Goal: Information Seeking & Learning: Learn about a topic

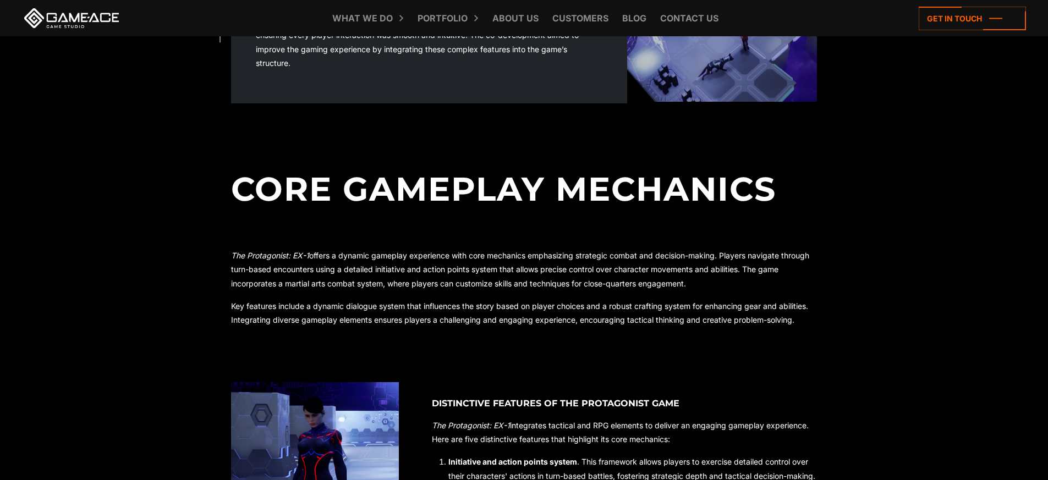
scroll to position [554, 0]
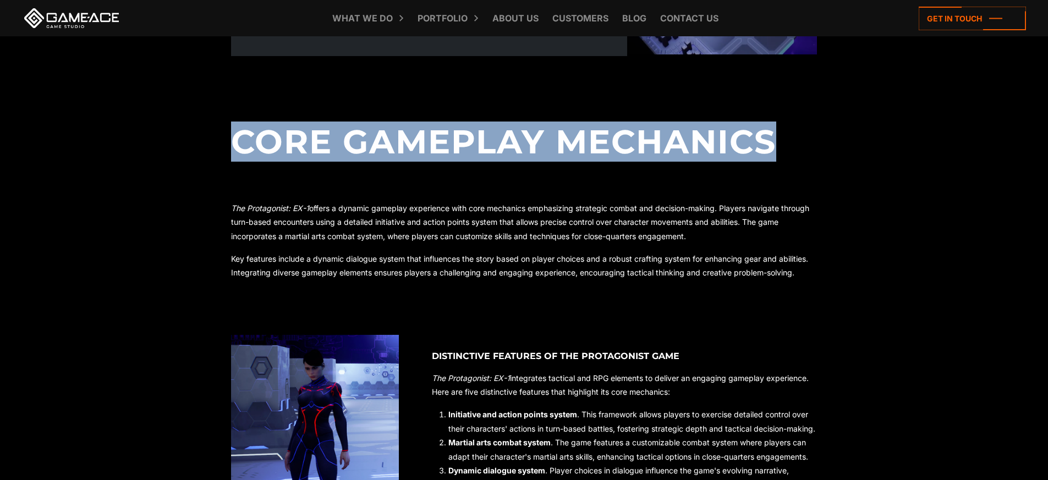
drag, startPoint x: 222, startPoint y: 143, endPoint x: 798, endPoint y: 125, distance: 576.1
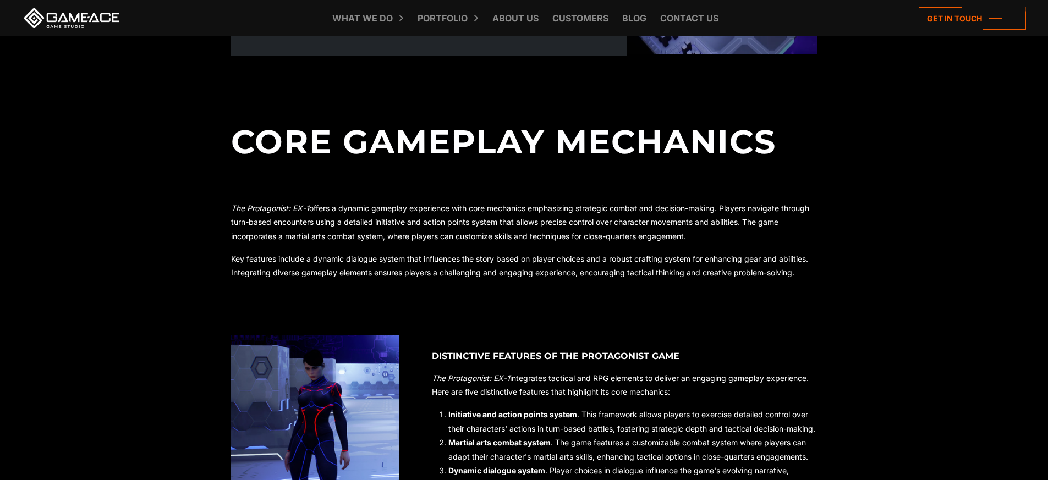
click at [799, 136] on h2 "Core Gameplay Mechanics" at bounding box center [524, 132] width 586 height 114
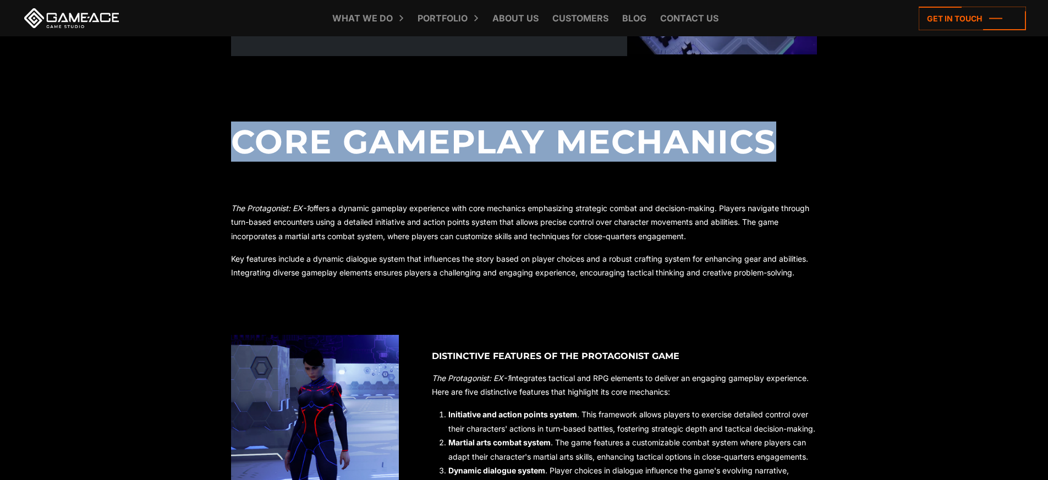
click at [799, 136] on h2 "Core Gameplay Mechanics" at bounding box center [524, 132] width 586 height 114
click at [729, 133] on h2 "Core Gameplay Mechanics" at bounding box center [524, 132] width 586 height 114
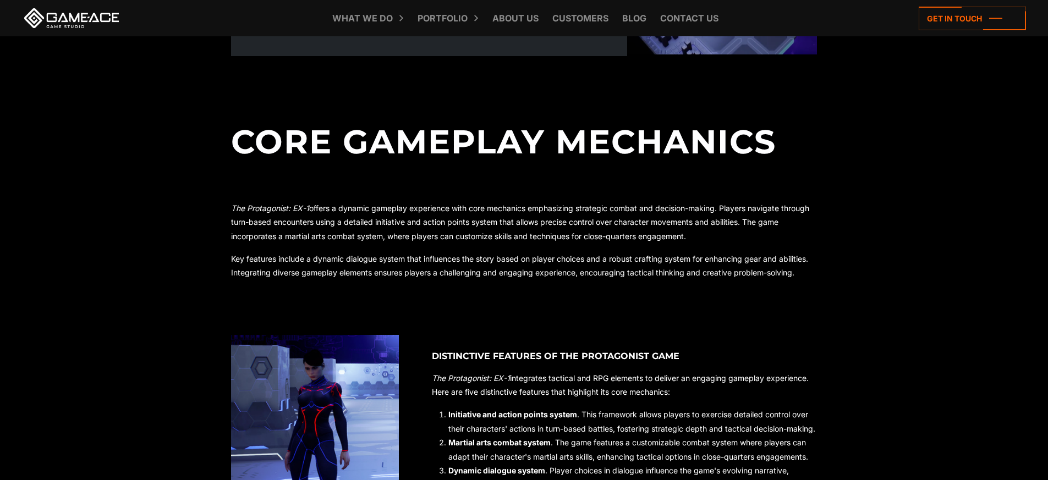
click at [795, 139] on h2 "Core Gameplay Mechanics" at bounding box center [524, 132] width 586 height 114
click at [698, 134] on h2 "Core Gameplay Mechanics" at bounding box center [524, 132] width 586 height 114
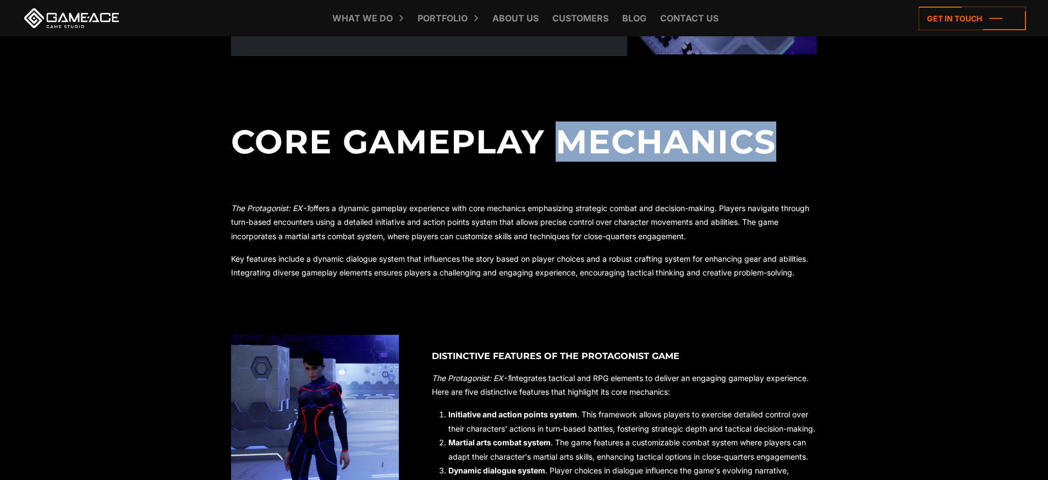
click at [697, 134] on h2 "Core Gameplay Mechanics" at bounding box center [524, 132] width 586 height 114
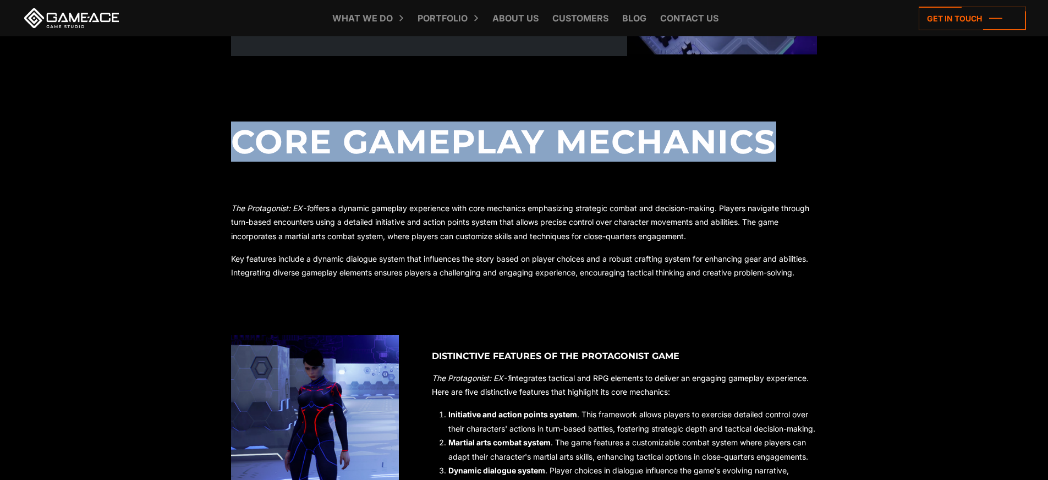
click at [697, 134] on h2 "Core Gameplay Mechanics" at bounding box center [524, 132] width 586 height 114
click at [544, 141] on h2 "Core Gameplay Mechanics" at bounding box center [524, 132] width 586 height 114
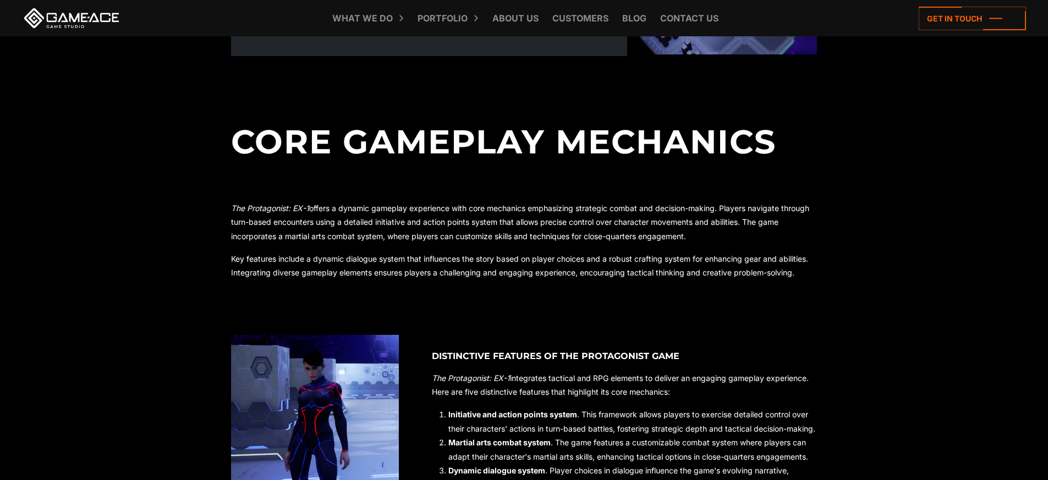
click at [443, 141] on h2 "Core Gameplay Mechanics" at bounding box center [524, 132] width 586 height 114
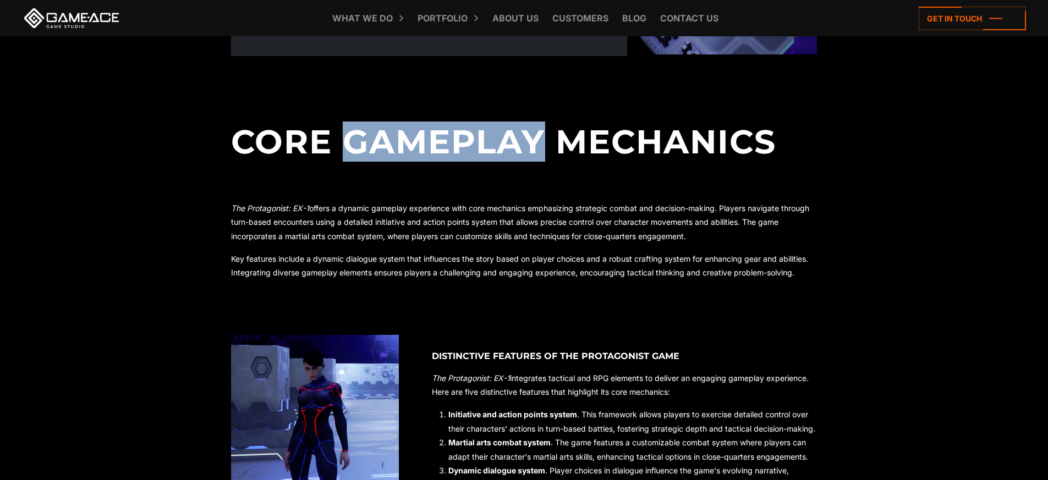
click at [443, 141] on h2 "Core Gameplay Mechanics" at bounding box center [524, 132] width 586 height 114
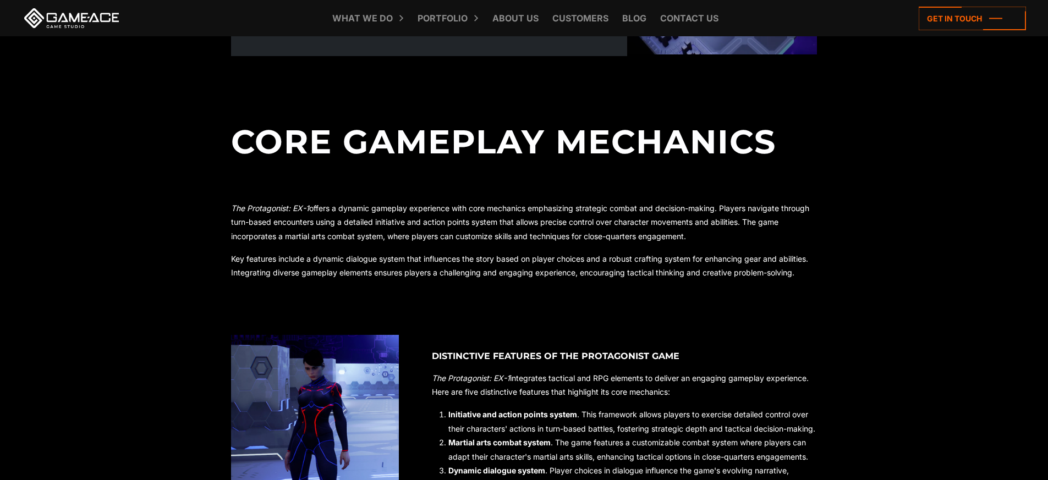
click at [299, 138] on h2 "Core Gameplay Mechanics" at bounding box center [524, 132] width 586 height 114
click at [539, 140] on h2 "Core Gameplay Mechanics" at bounding box center [524, 132] width 586 height 114
click at [634, 135] on h2 "Core Gameplay Mechanics" at bounding box center [524, 132] width 586 height 114
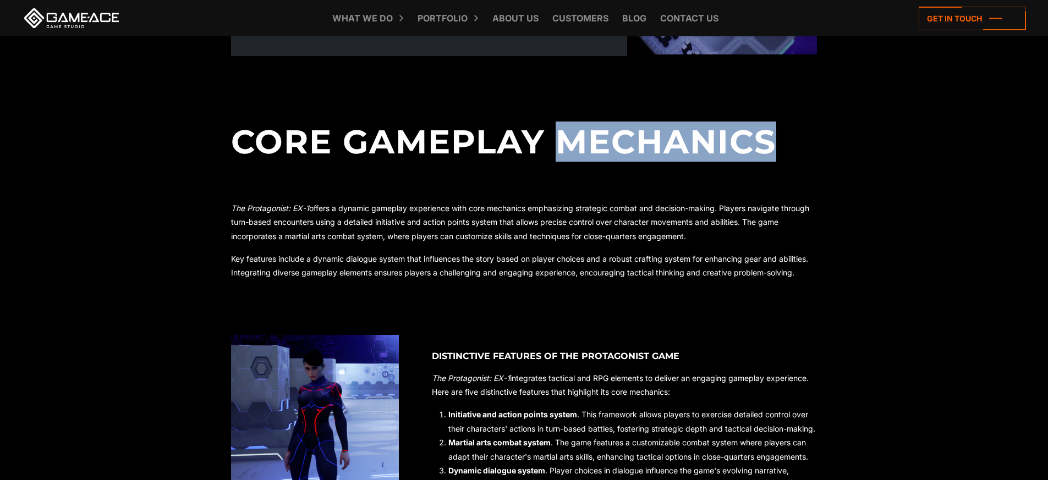
click at [634, 135] on h2 "Core Gameplay Mechanics" at bounding box center [524, 132] width 586 height 114
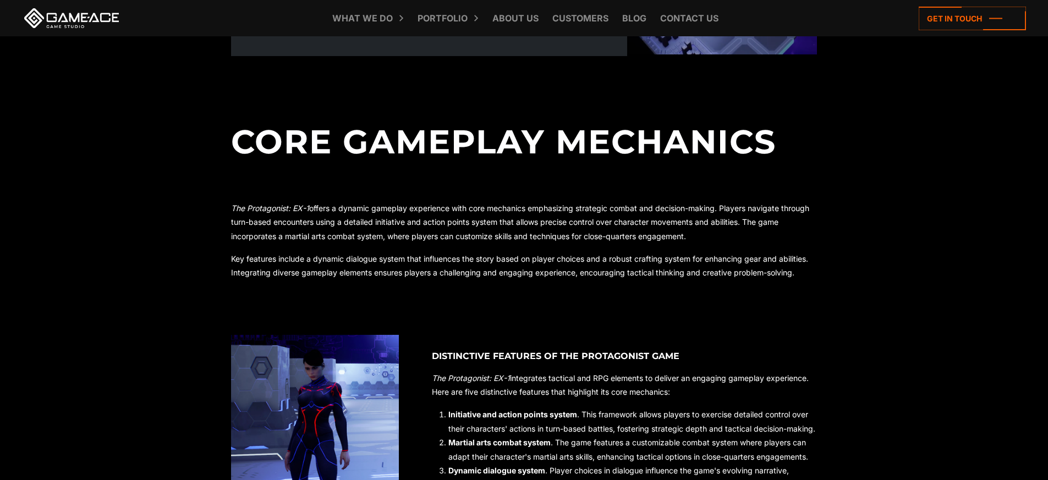
click at [439, 134] on h2 "Core Gameplay Mechanics" at bounding box center [524, 132] width 586 height 114
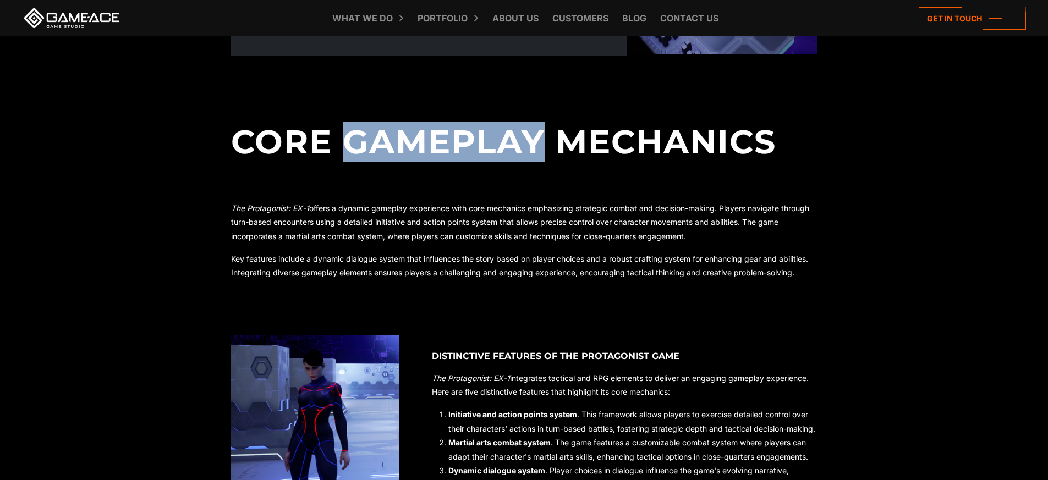
click at [439, 134] on h2 "Core Gameplay Mechanics" at bounding box center [524, 132] width 586 height 114
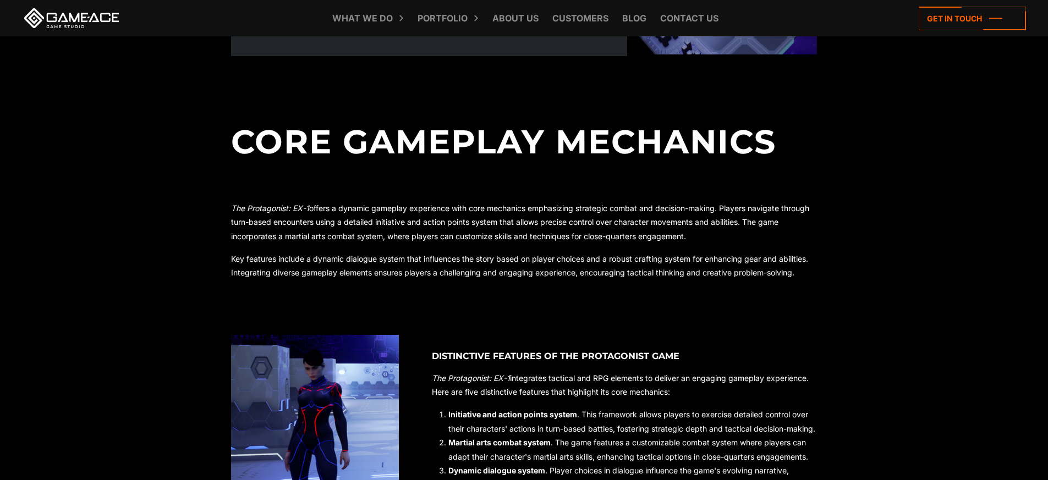
click at [312, 134] on h2 "Core Gameplay Mechanics" at bounding box center [524, 132] width 586 height 114
click at [405, 134] on h2 "Core Gameplay Mechanics" at bounding box center [524, 132] width 586 height 114
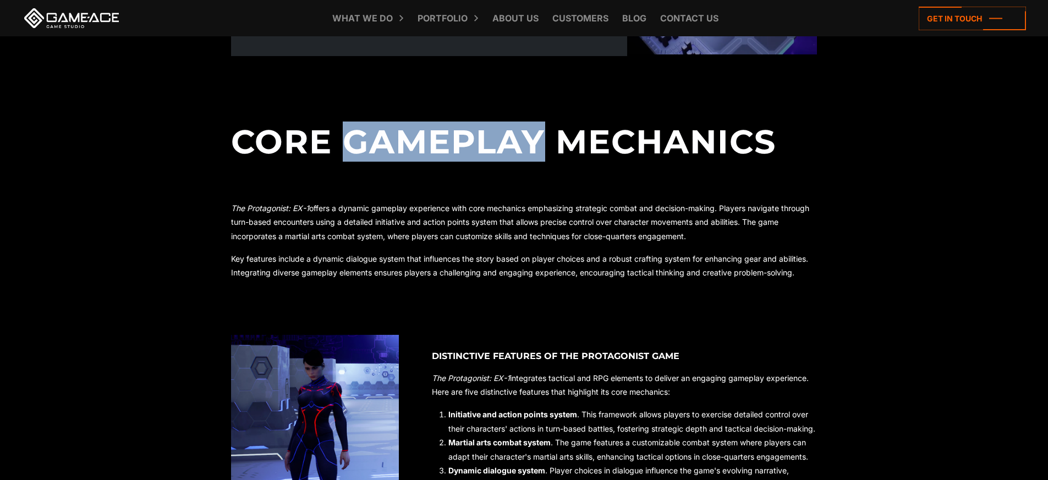
click at [405, 134] on h2 "Core Gameplay Mechanics" at bounding box center [524, 132] width 586 height 114
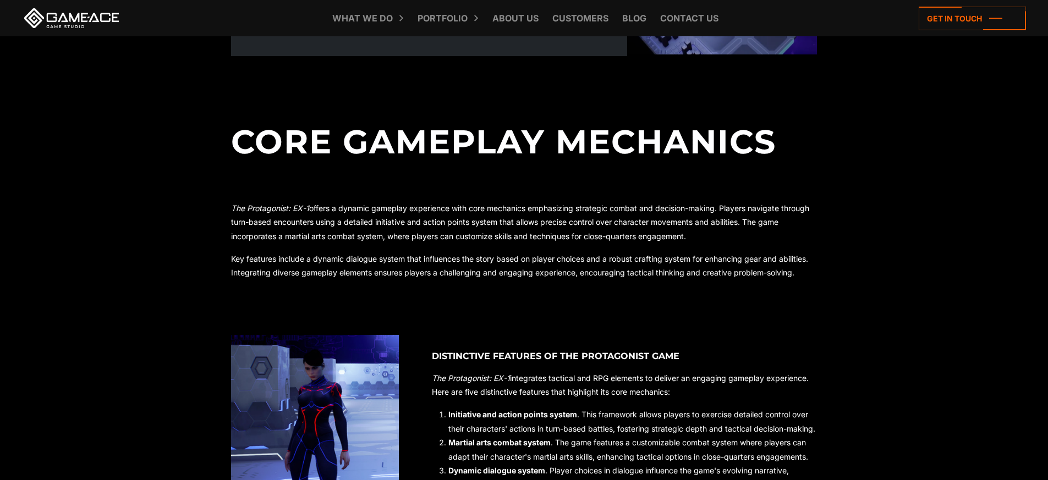
click at [618, 135] on h2 "Core Gameplay Mechanics" at bounding box center [524, 132] width 586 height 114
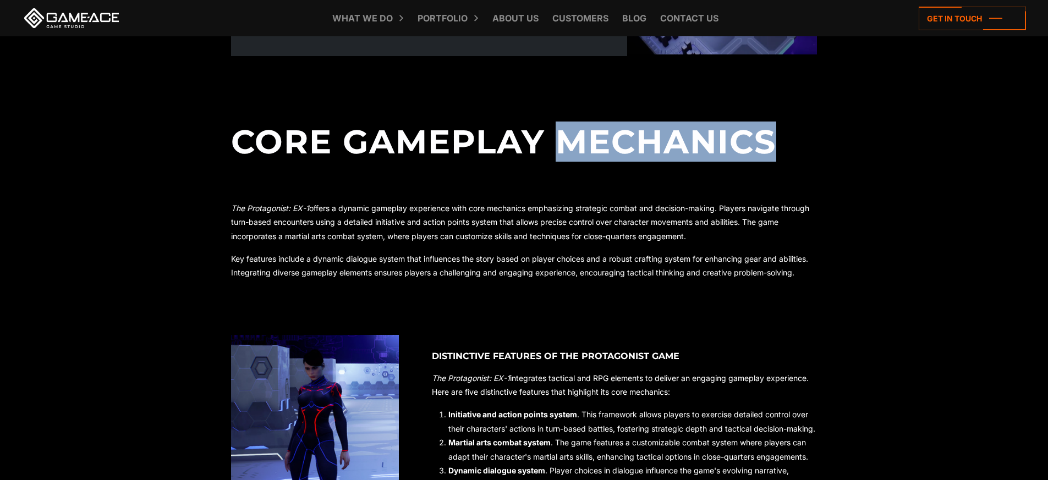
click at [618, 135] on h2 "Core Gameplay Mechanics" at bounding box center [524, 132] width 586 height 114
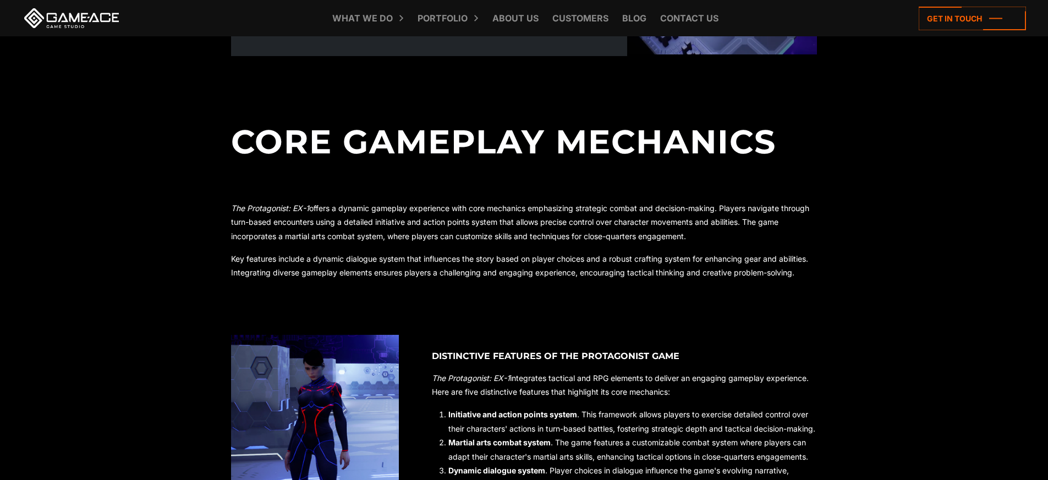
click at [448, 142] on h2 "Core Gameplay Mechanics" at bounding box center [524, 132] width 586 height 114
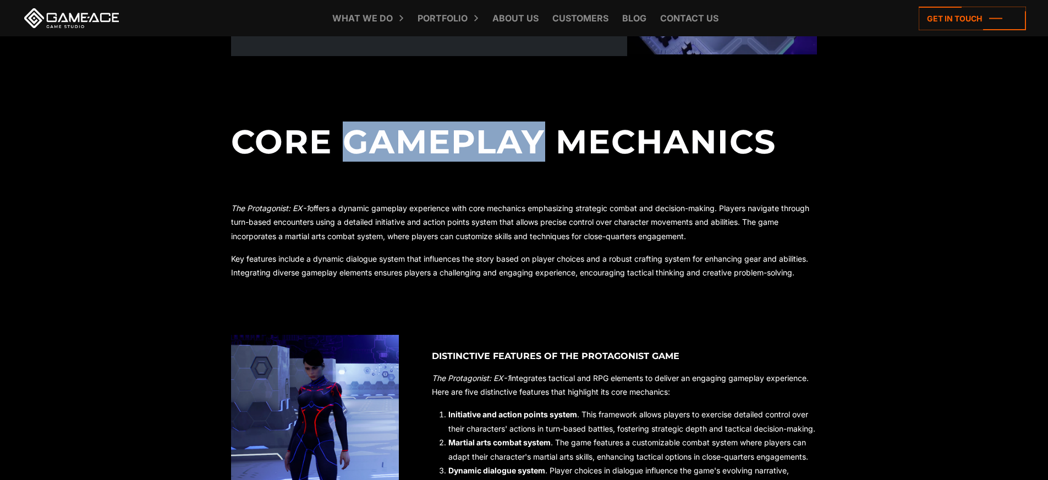
click at [448, 142] on h2 "Core Gameplay Mechanics" at bounding box center [524, 132] width 586 height 114
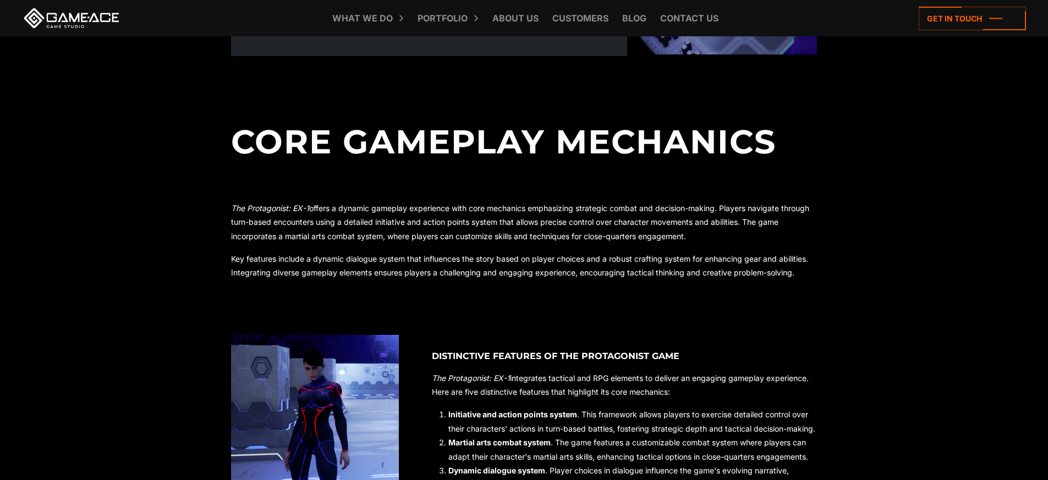
click at [299, 142] on h2 "Core Gameplay Mechanics" at bounding box center [524, 132] width 586 height 114
click at [420, 140] on h2 "Core Gameplay Mechanics" at bounding box center [524, 132] width 586 height 114
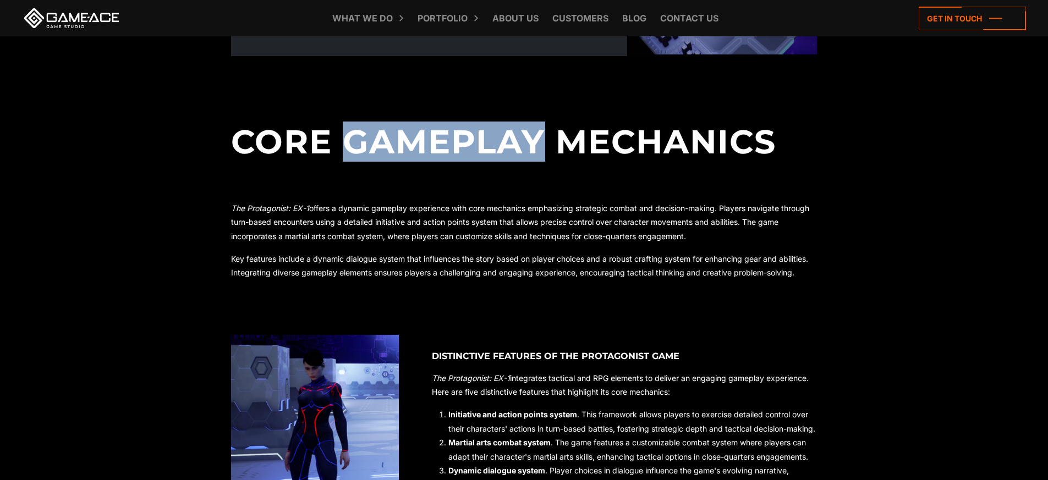
click at [420, 140] on h2 "Core Gameplay Mechanics" at bounding box center [524, 132] width 586 height 114
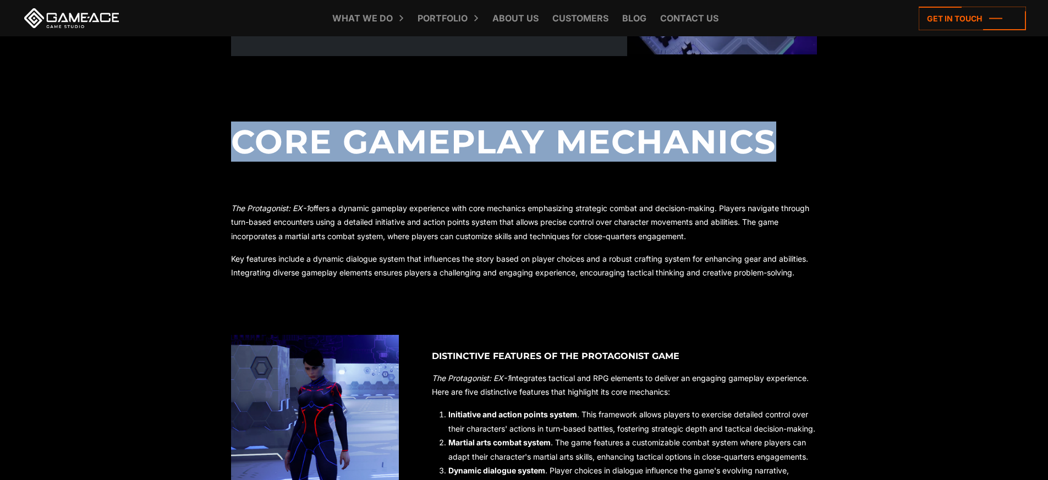
click at [420, 140] on h2 "Core Gameplay Mechanics" at bounding box center [524, 132] width 586 height 114
click at [629, 144] on h2 "Core Gameplay Mechanics" at bounding box center [524, 132] width 586 height 114
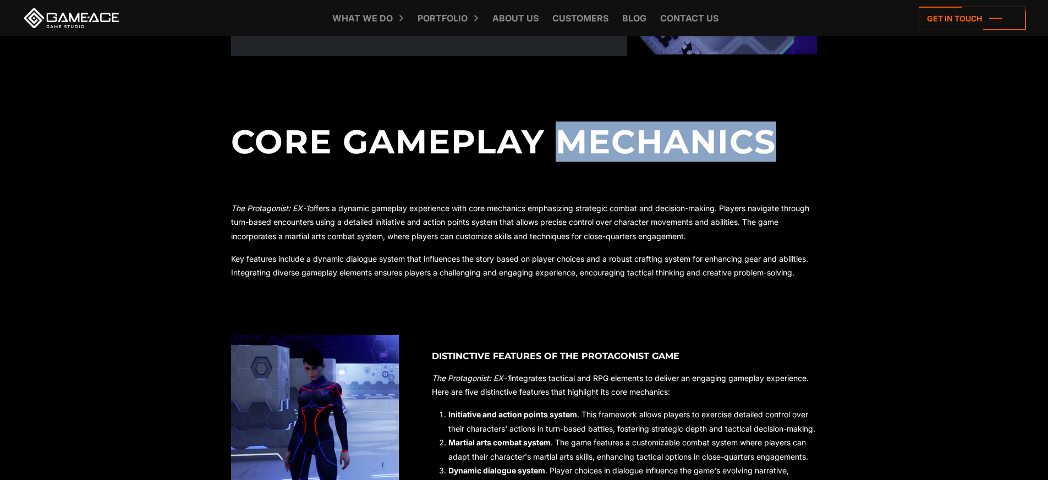
click at [629, 144] on h2 "Core Gameplay Mechanics" at bounding box center [524, 132] width 586 height 114
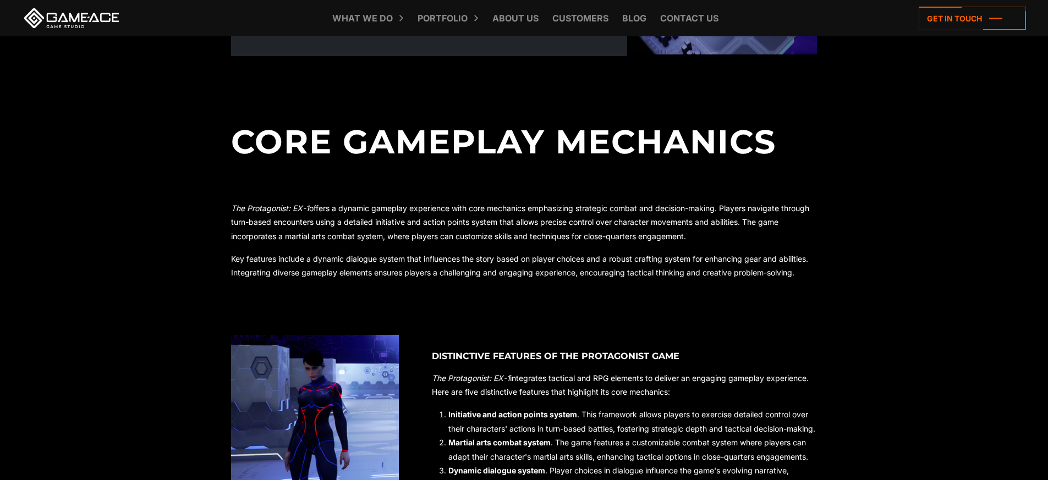
click at [483, 143] on h2 "Core Gameplay Mechanics" at bounding box center [524, 132] width 586 height 114
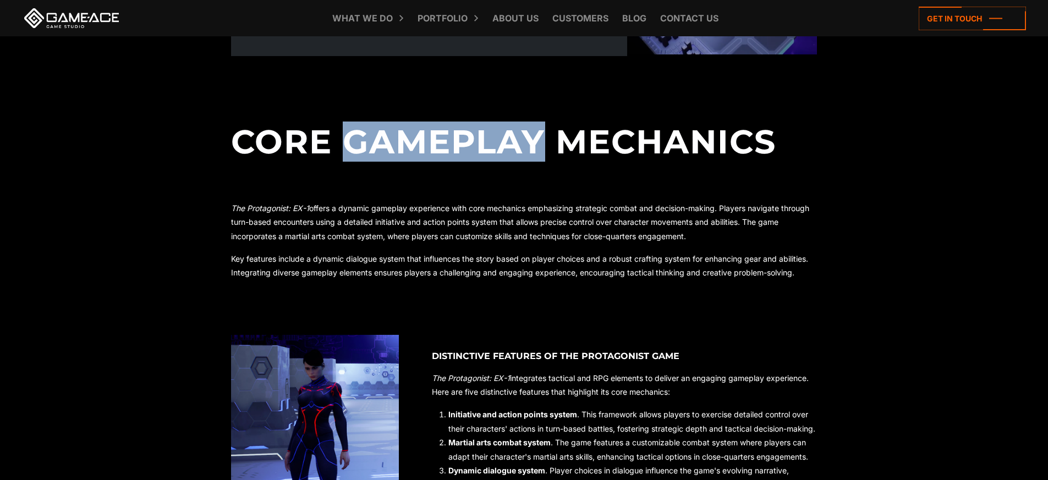
click at [483, 143] on h2 "Core Gameplay Mechanics" at bounding box center [524, 132] width 586 height 114
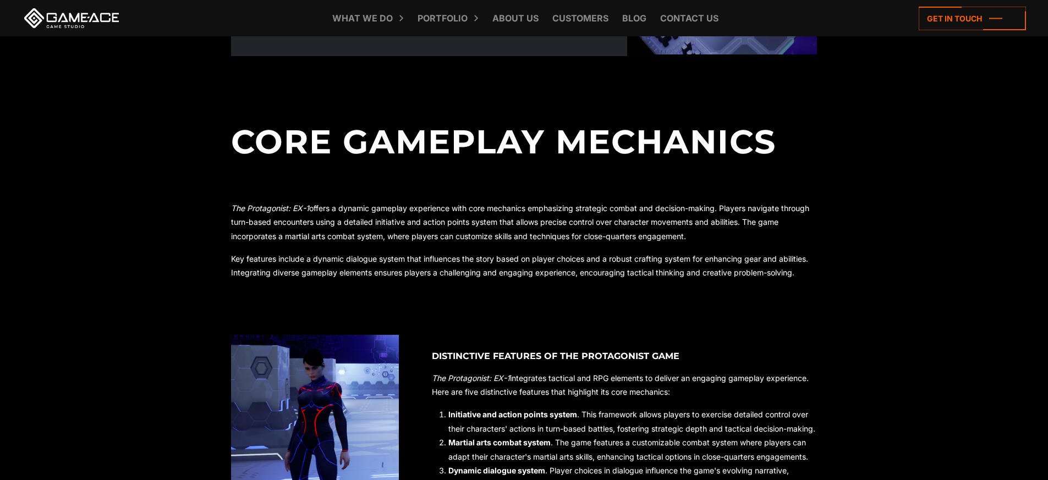
click at [302, 142] on h2 "Core Gameplay Mechanics" at bounding box center [524, 132] width 586 height 114
click at [641, 135] on h2 "Core Gameplay Mechanics" at bounding box center [524, 132] width 586 height 114
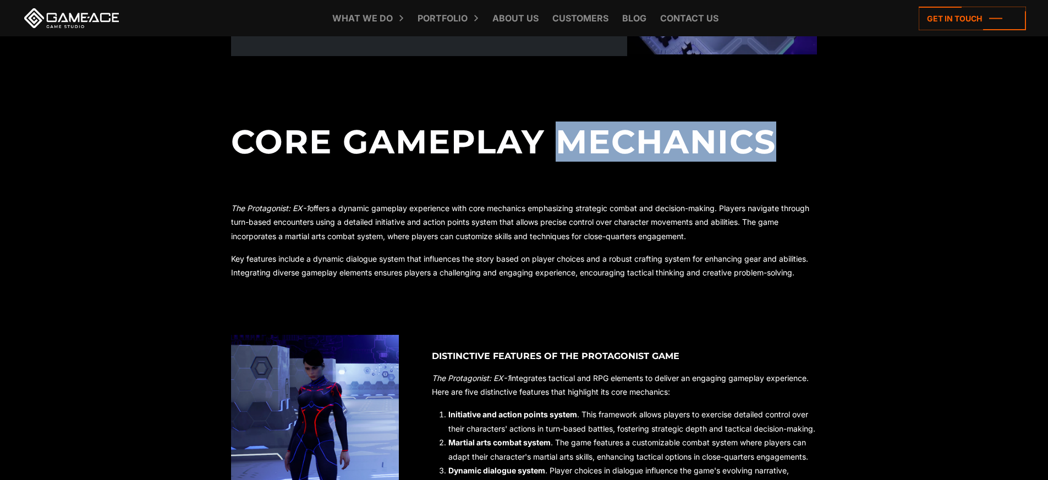
click at [641, 135] on h2 "Core Gameplay Mechanics" at bounding box center [524, 132] width 586 height 114
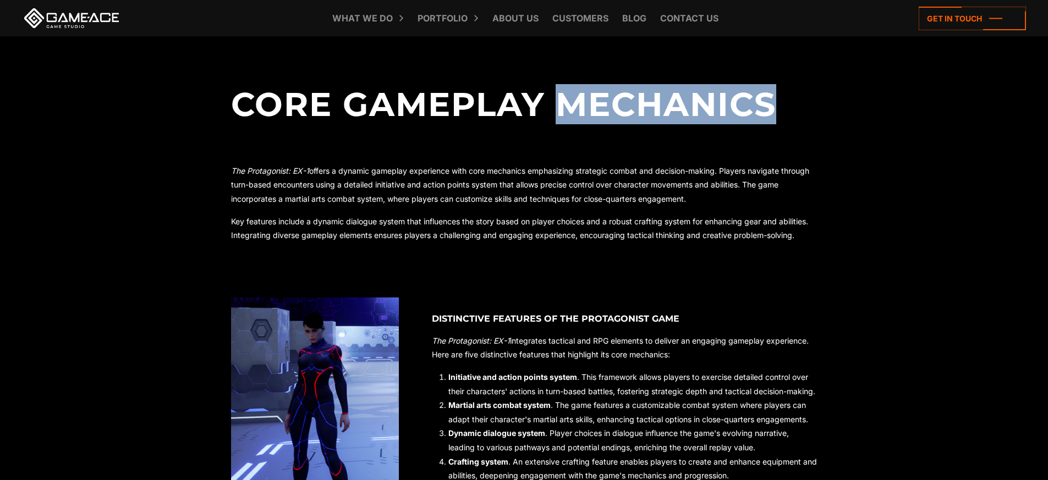
scroll to position [909, 0]
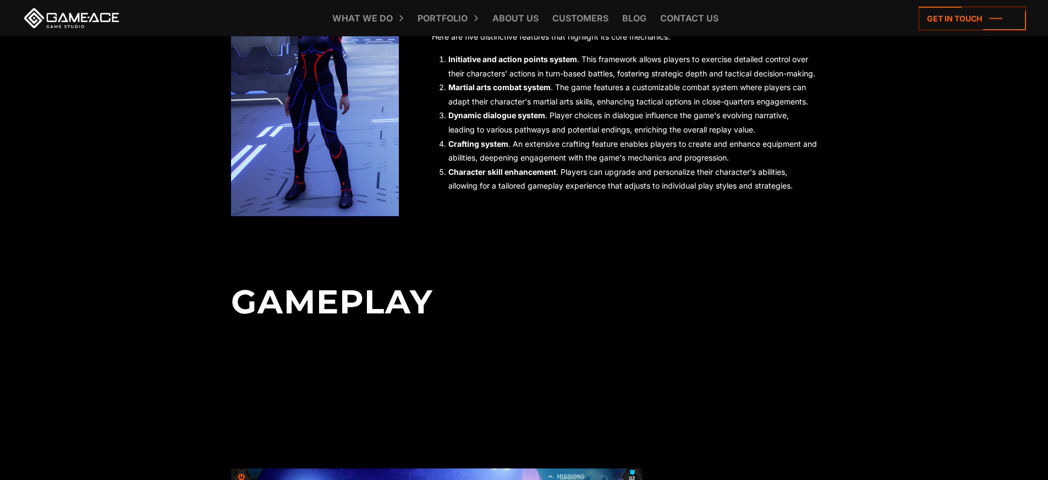
click at [698, 191] on span "Character skill enhancement . Players can upgrade and personalize their charact…" at bounding box center [620, 179] width 344 height 24
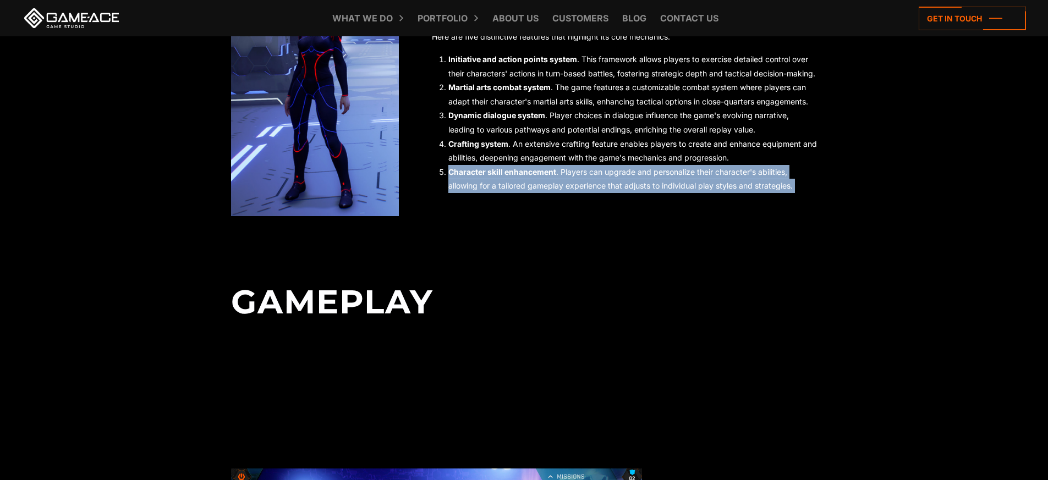
click at [698, 191] on span "Character skill enhancement . Players can upgrade and personalize their charact…" at bounding box center [620, 179] width 344 height 24
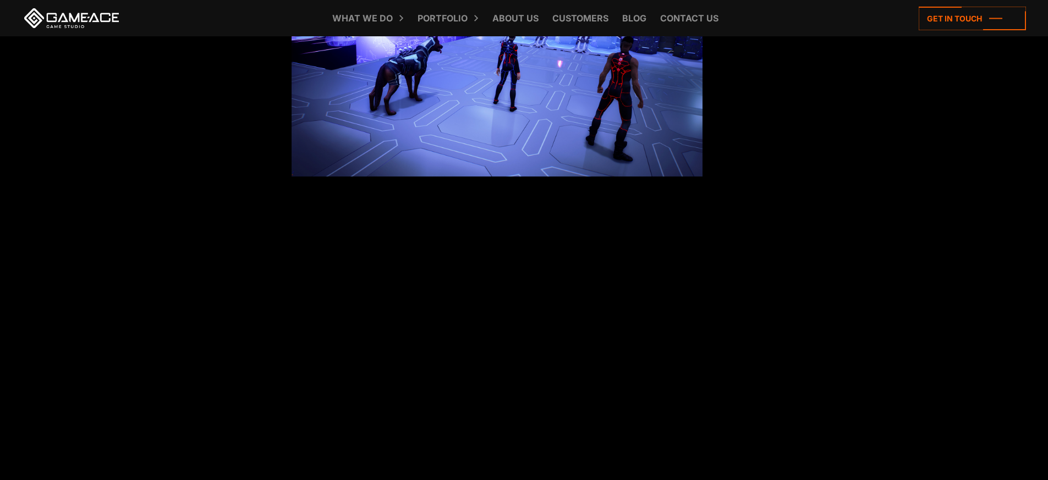
scroll to position [1836, 0]
